Goal: Task Accomplishment & Management: Complete application form

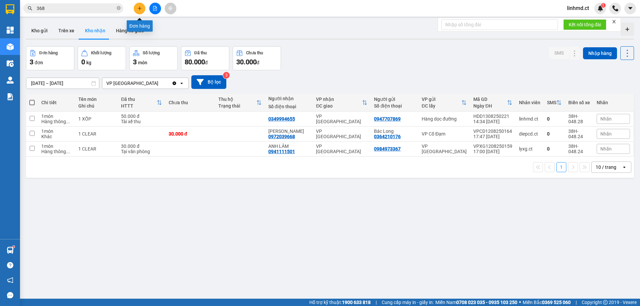
click at [136, 11] on button at bounding box center [140, 9] width 12 height 12
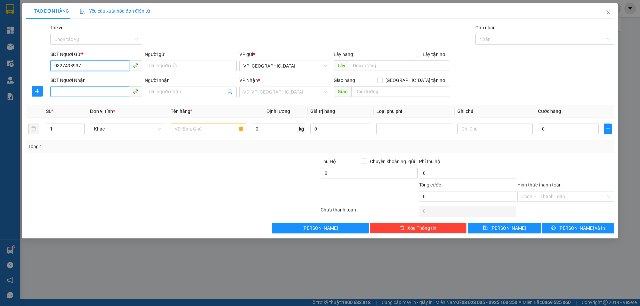
type input "0327498937"
drag, startPoint x: 96, startPoint y: 95, endPoint x: 248, endPoint y: 81, distance: 152.5
click at [95, 95] on input "SĐT Người Nhận" at bounding box center [89, 91] width 79 height 11
type input "0395426409"
click at [261, 90] on input "search" at bounding box center [282, 92] width 79 height 10
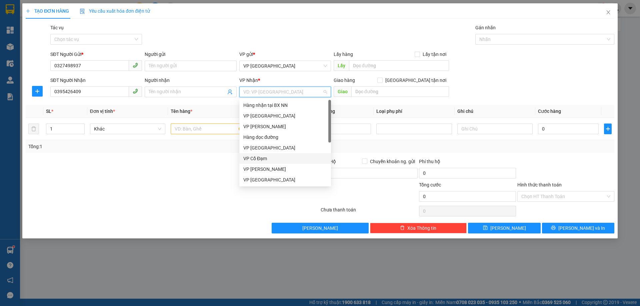
click at [276, 158] on div "VP Cổ Đạm" at bounding box center [285, 158] width 84 height 7
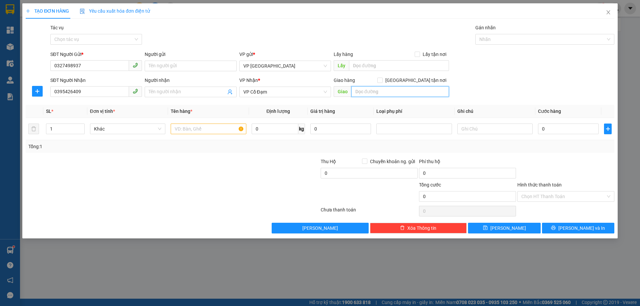
click at [372, 95] on input "text" at bounding box center [400, 91] width 98 height 11
type input "BÌNH LỘC"
click at [176, 133] on input "text" at bounding box center [208, 129] width 75 height 11
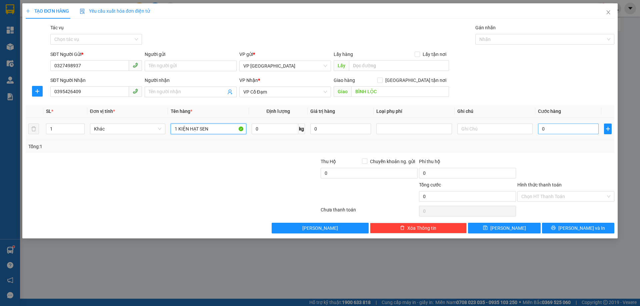
type input "1 KIỆN HẠT SEN"
click at [553, 127] on input "0" at bounding box center [568, 129] width 61 height 11
type input "4"
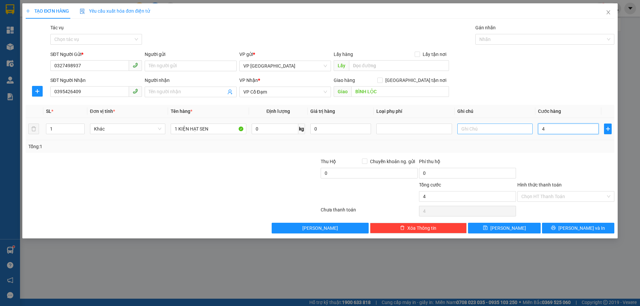
type input "40"
click at [476, 143] on div "Tổng: 1" at bounding box center [319, 146] width 583 height 7
type input "40.000"
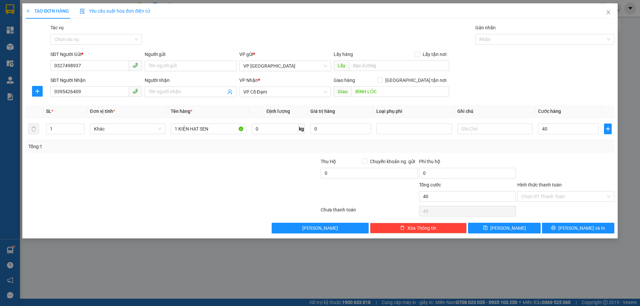
type input "40.000"
click at [579, 231] on span "[PERSON_NAME] và In" at bounding box center [581, 228] width 47 height 7
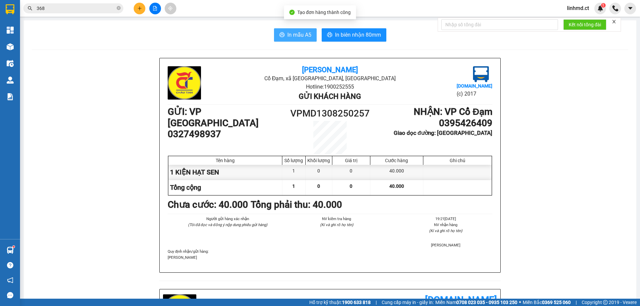
click at [297, 32] on span "In mẫu A5" at bounding box center [299, 35] width 24 height 8
click at [290, 31] on span "In mẫu A5" at bounding box center [299, 35] width 24 height 8
click at [83, 11] on input "368" at bounding box center [76, 8] width 79 height 7
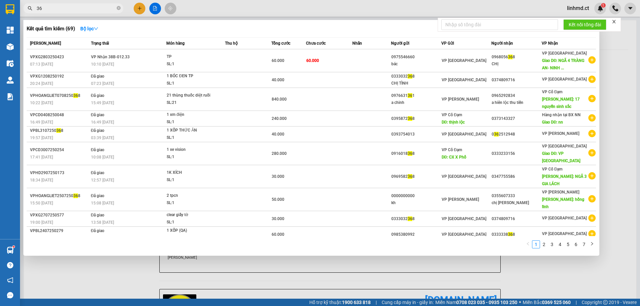
type input "3"
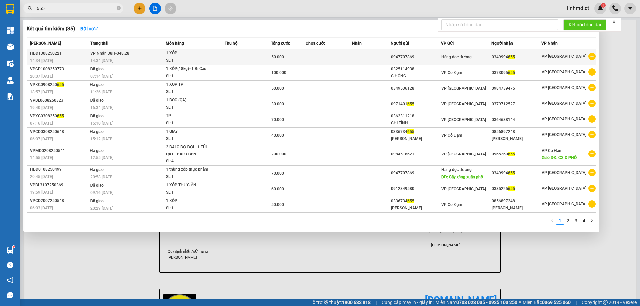
type input "655"
click at [262, 59] on td at bounding box center [248, 57] width 46 height 16
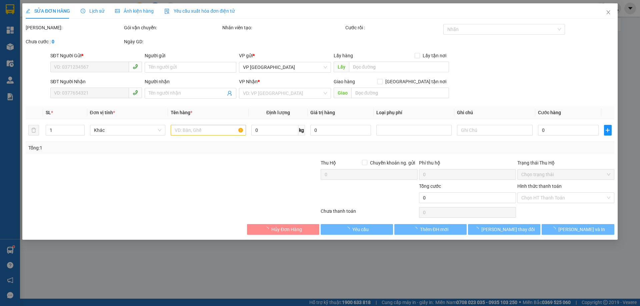
type input "0947707869"
type input "0349994655"
type input "50.000"
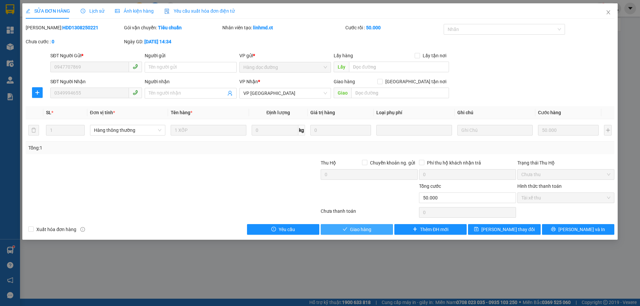
click at [344, 228] on icon "check" at bounding box center [345, 229] width 5 height 5
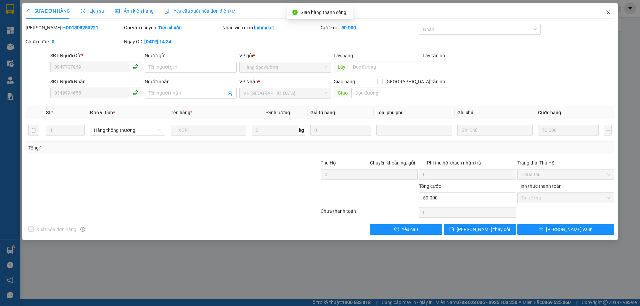
click at [611, 13] on span "Close" at bounding box center [608, 12] width 19 height 19
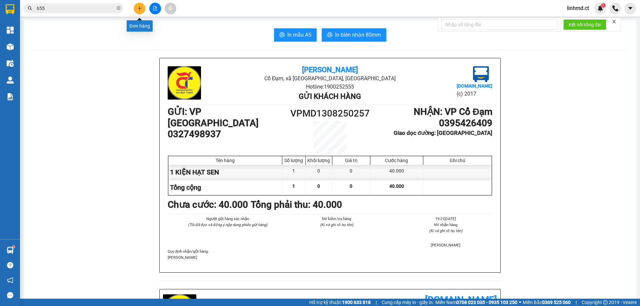
click at [142, 7] on button at bounding box center [140, 9] width 12 height 12
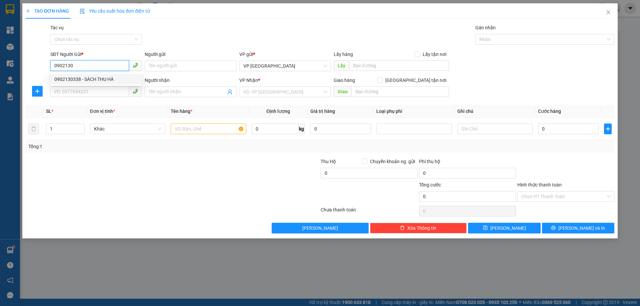
click at [86, 81] on div "0902130338 - SÁCH THU HÀ" at bounding box center [96, 79] width 84 height 7
type input "0902130338"
type input "SÁCH THU HÀ"
type input "0902130338"
type input "SÁCH THU HÀ"
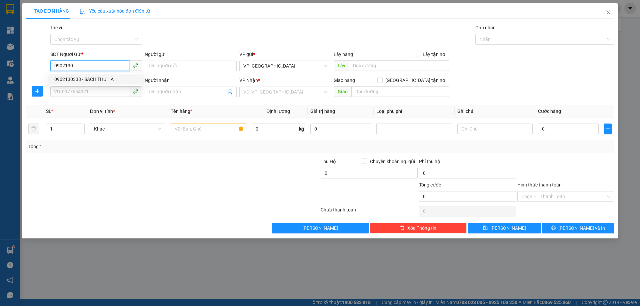
type input "X AN"
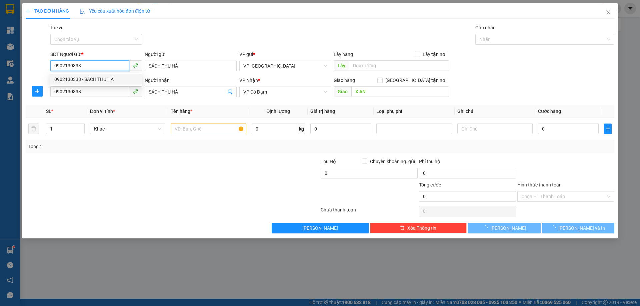
type input "30.000"
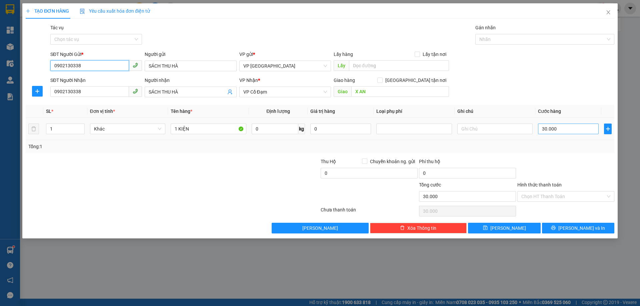
type input "0902130338"
click at [557, 130] on input "30.000" at bounding box center [568, 129] width 61 height 11
type input "0"
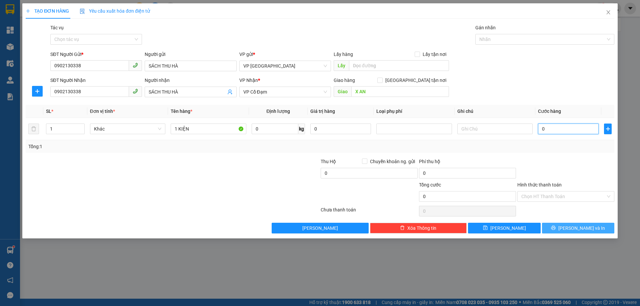
type input "0"
click at [582, 230] on span "[PERSON_NAME] và In" at bounding box center [581, 228] width 47 height 7
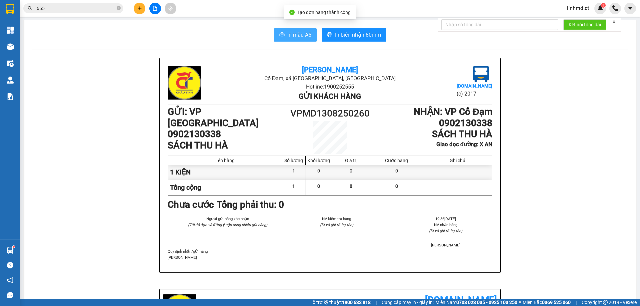
click at [292, 35] on span "In mẫu A5" at bounding box center [299, 35] width 24 height 8
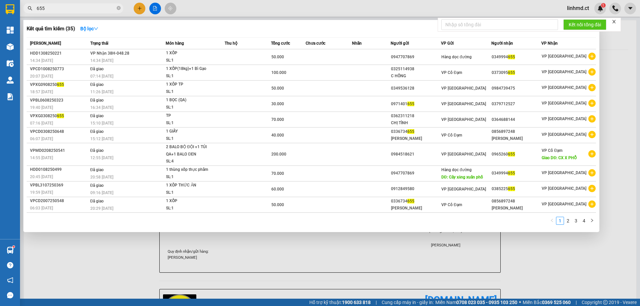
click at [91, 6] on input "655" at bounding box center [76, 8] width 79 height 7
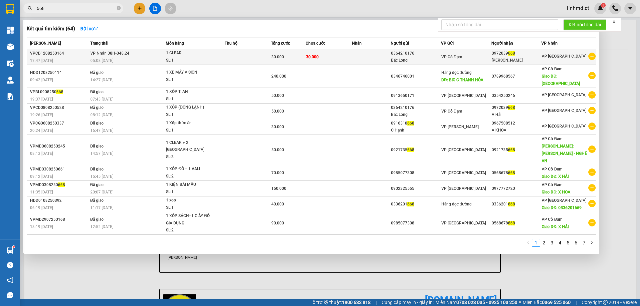
type input "668"
click at [234, 57] on td at bounding box center [248, 57] width 46 height 16
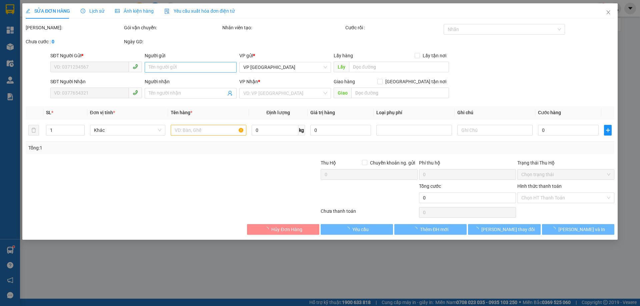
type input "0364210176"
type input "Bác Long"
type input "0972039668"
type input "[PERSON_NAME]"
type input "30.000"
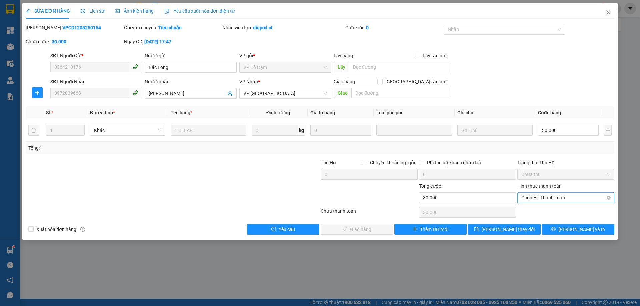
click at [592, 199] on span "Chọn HT Thanh Toán" at bounding box center [565, 198] width 89 height 10
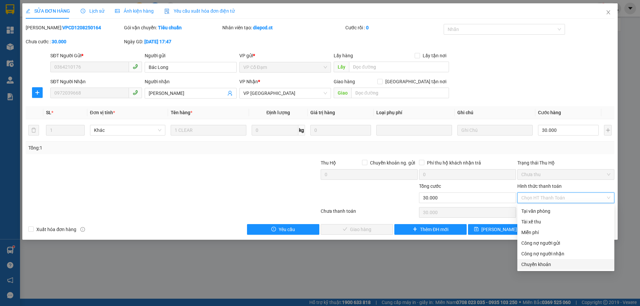
click at [543, 266] on div "Chuyển khoản" at bounding box center [565, 264] width 89 height 7
type input "0"
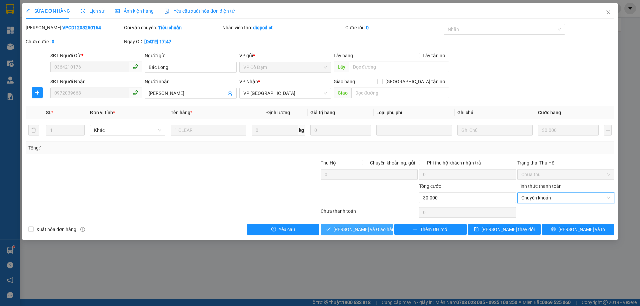
click at [348, 228] on span "[PERSON_NAME] và Giao hàng" at bounding box center [365, 229] width 64 height 7
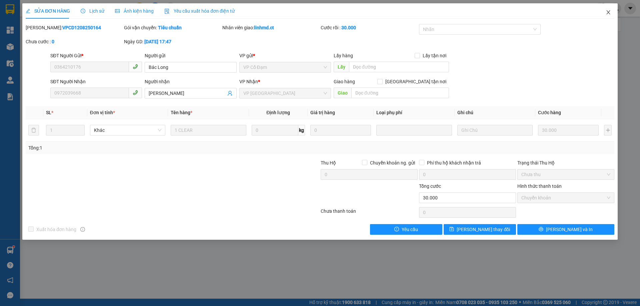
click at [608, 9] on span "Close" at bounding box center [608, 12] width 19 height 19
